Goal: Transaction & Acquisition: Book appointment/travel/reservation

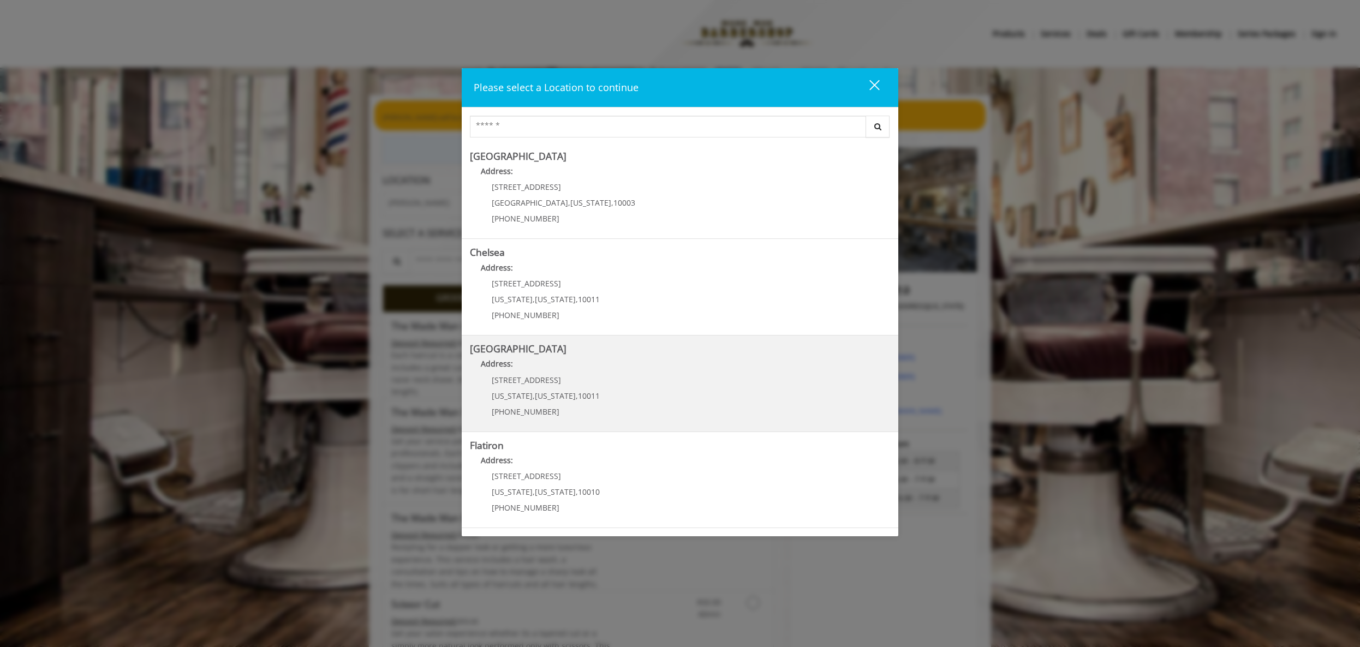
click at [579, 384] on div "267 W 15th St New York , New York , 10011 (646) 850-0041" at bounding box center [537, 399] width 135 height 47
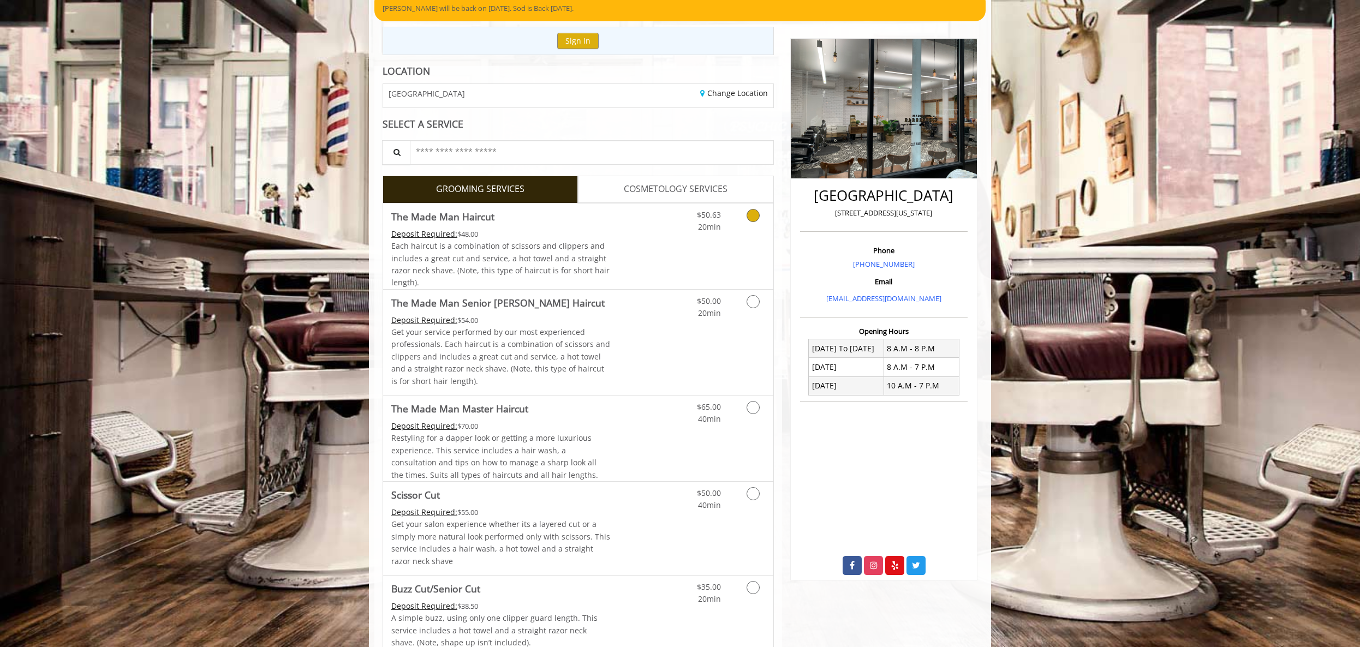
click at [740, 219] on link "Grooming services" at bounding box center [751, 219] width 28 height 30
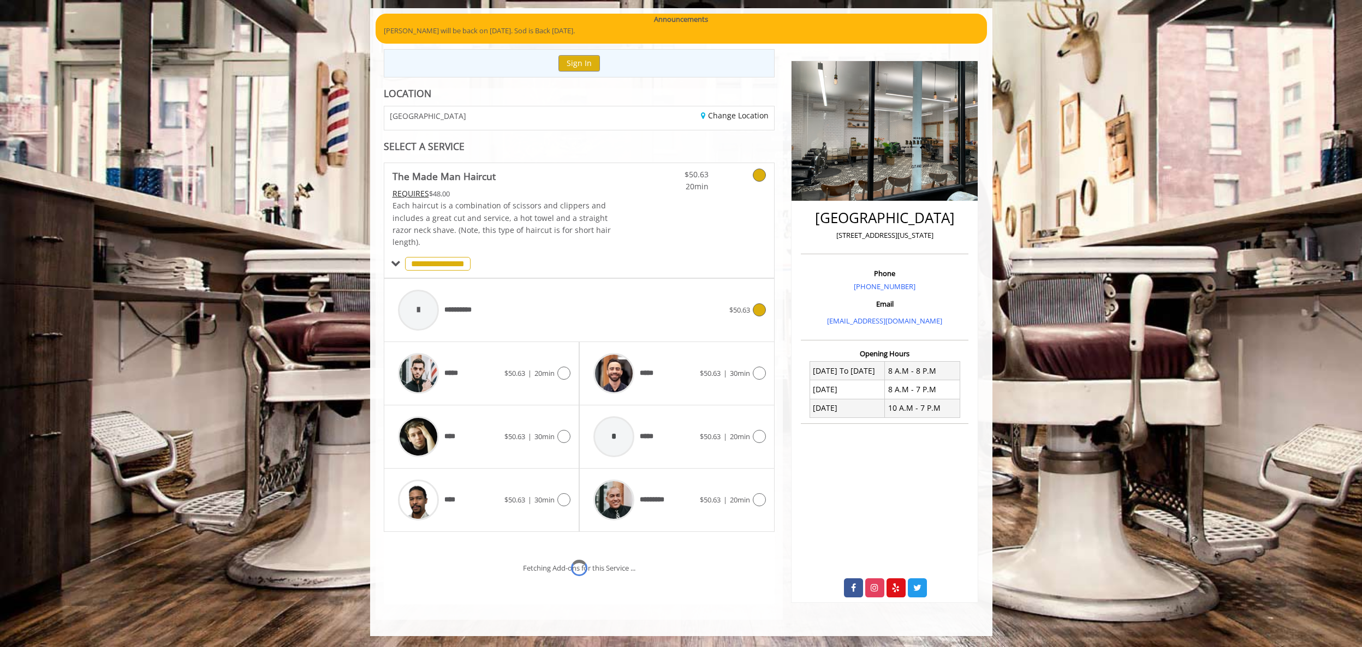
scroll to position [133, 0]
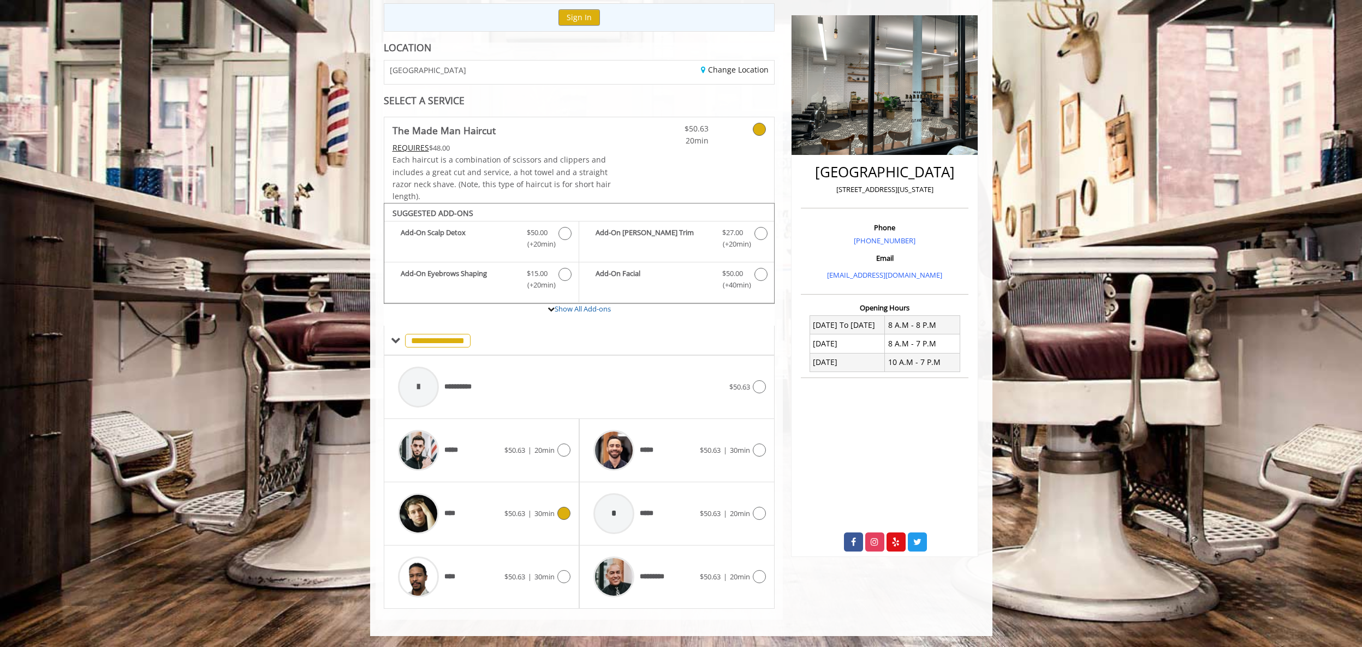
click at [523, 516] on span "$50.63" at bounding box center [514, 514] width 21 height 10
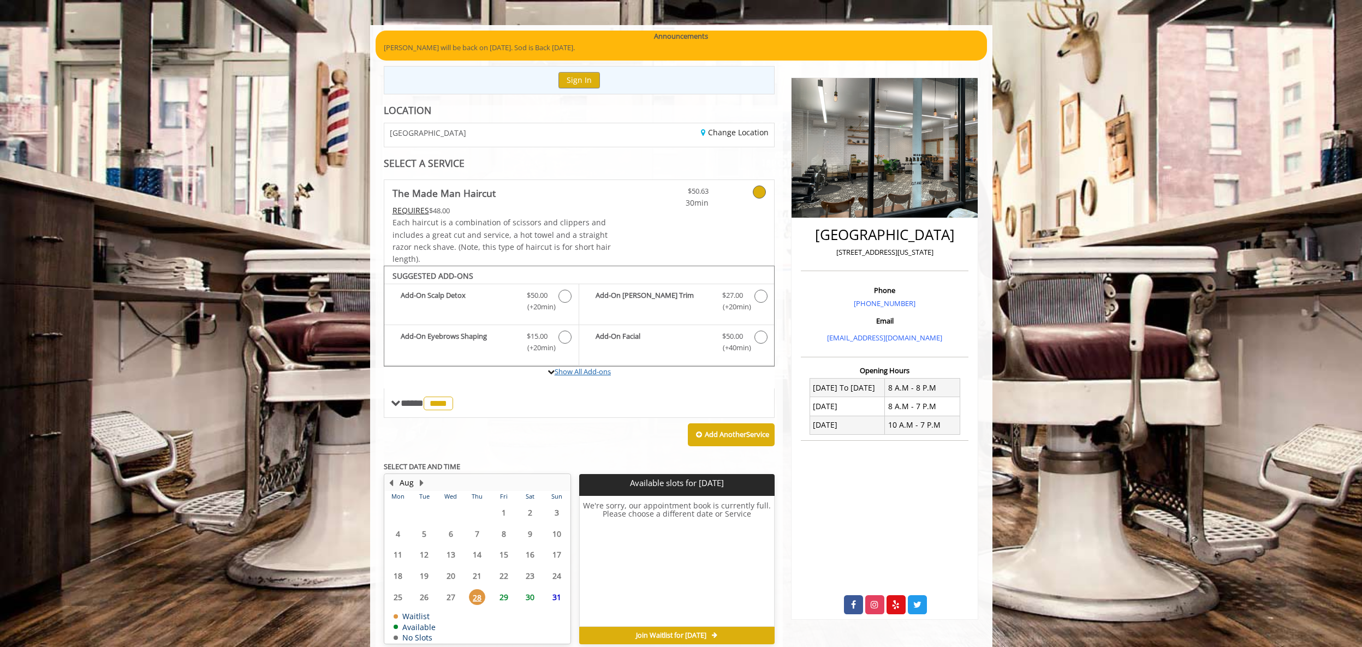
scroll to position [121, 0]
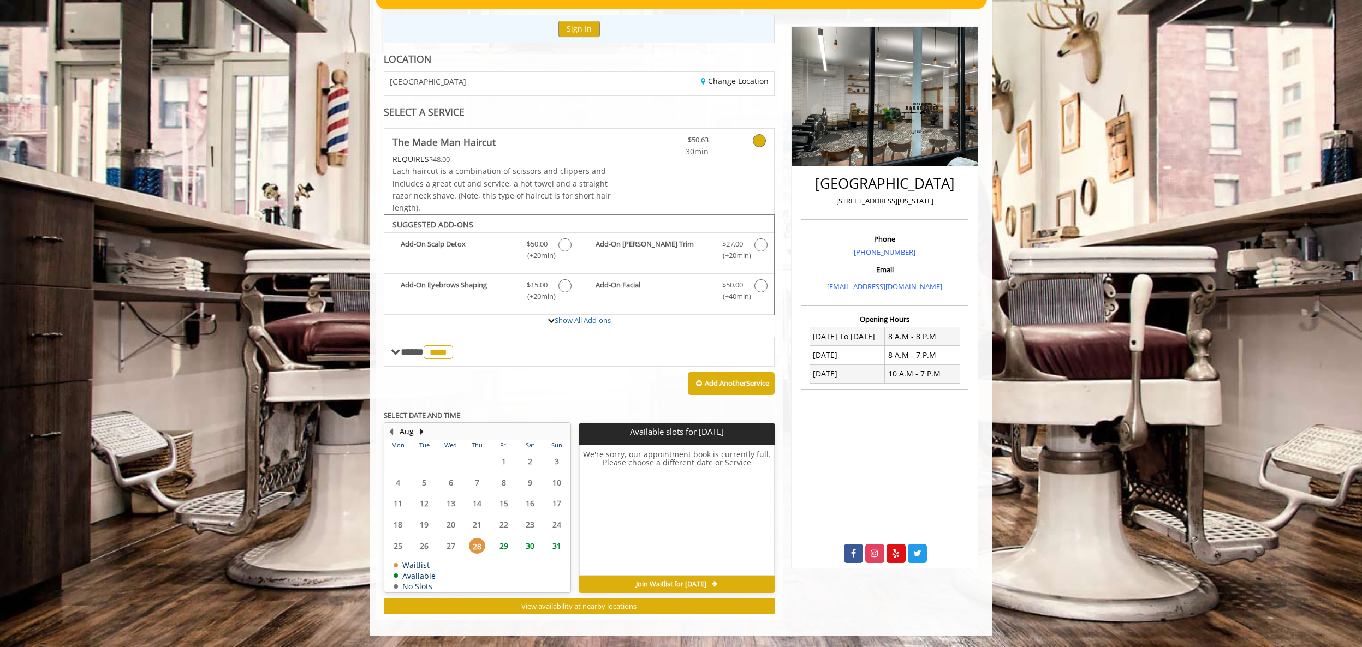
click at [651, 583] on span "Join Waitlist for [DATE]" at bounding box center [671, 584] width 70 height 9
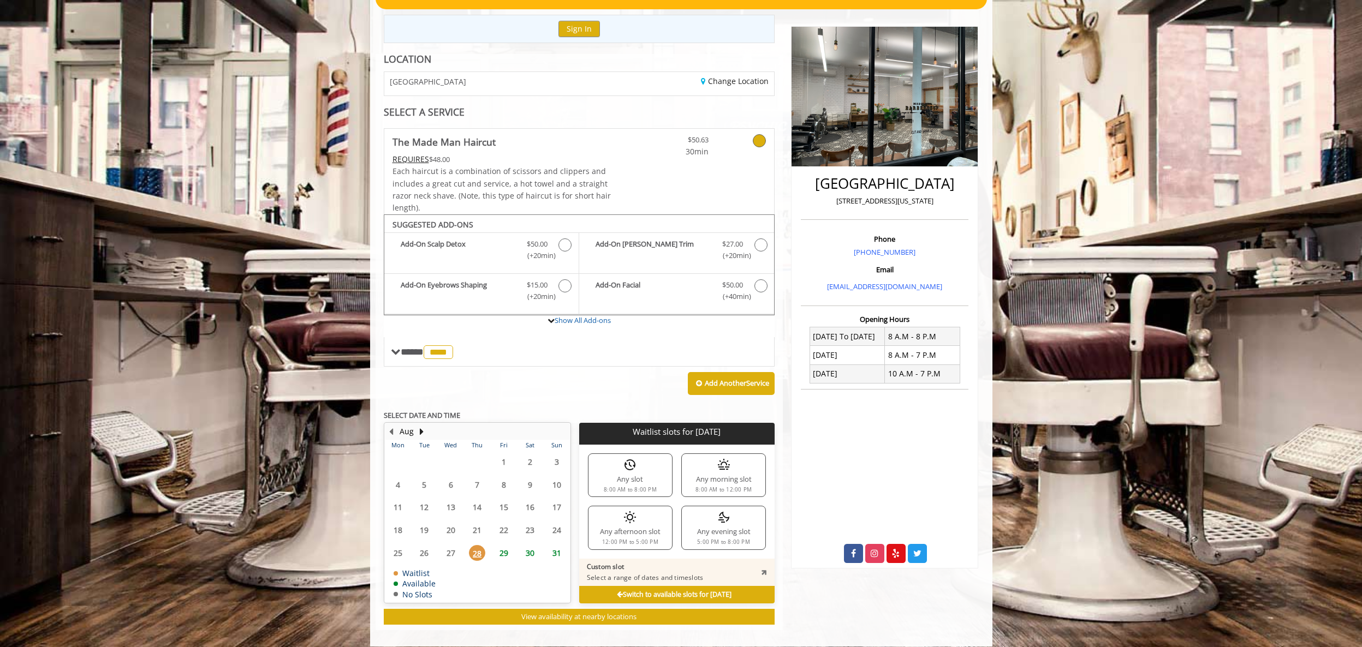
click at [653, 526] on div "Any afternoon slot 12:00 PM to 5:00 PM" at bounding box center [630, 528] width 85 height 44
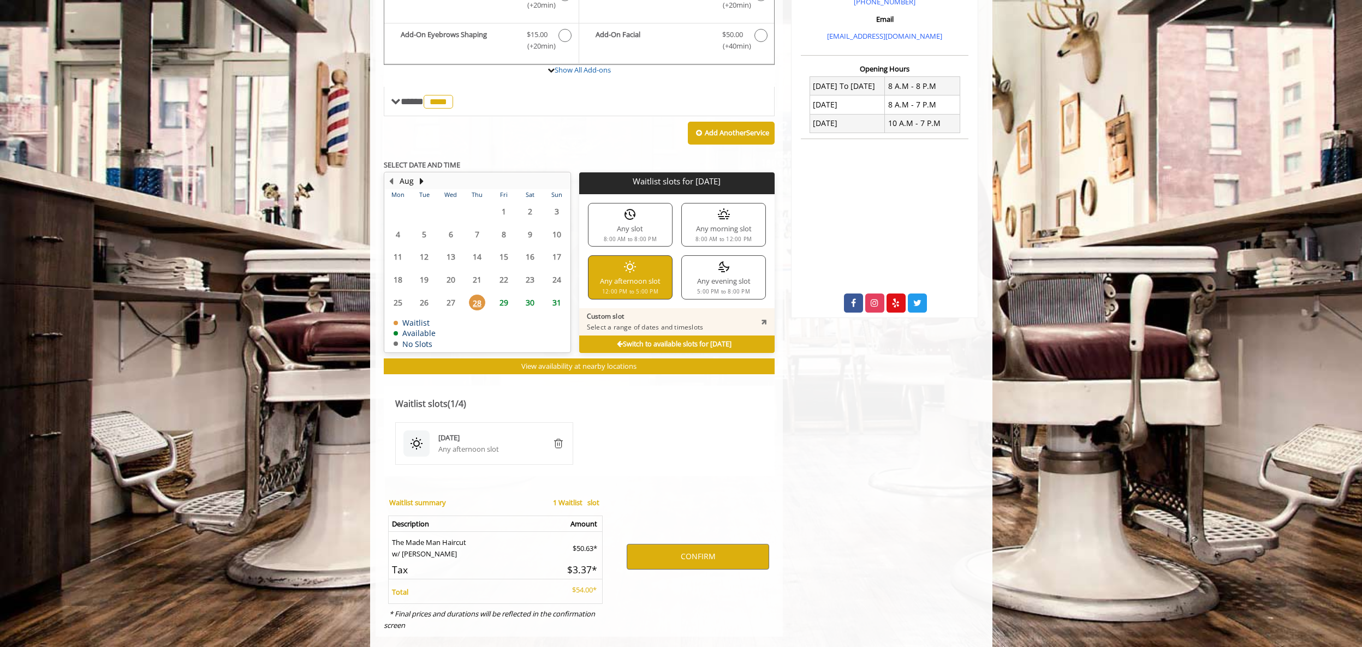
scroll to position [389, 0]
